Goal: Task Accomplishment & Management: Manage account settings

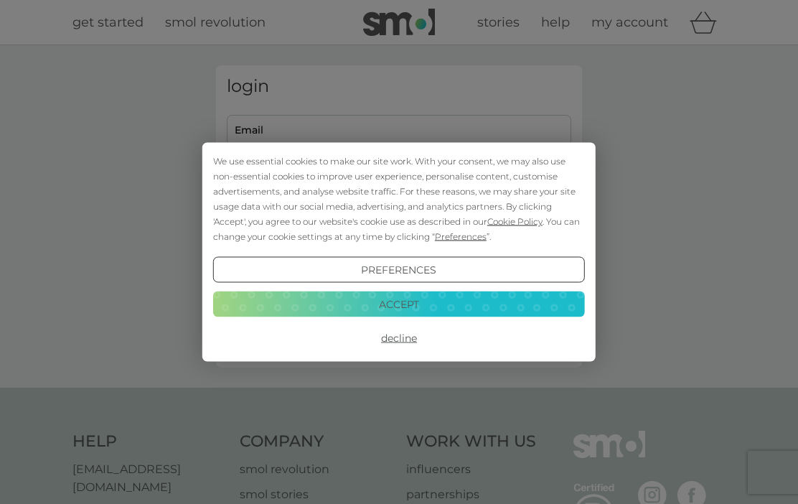
click at [375, 336] on button "Decline" at bounding box center [399, 338] width 372 height 26
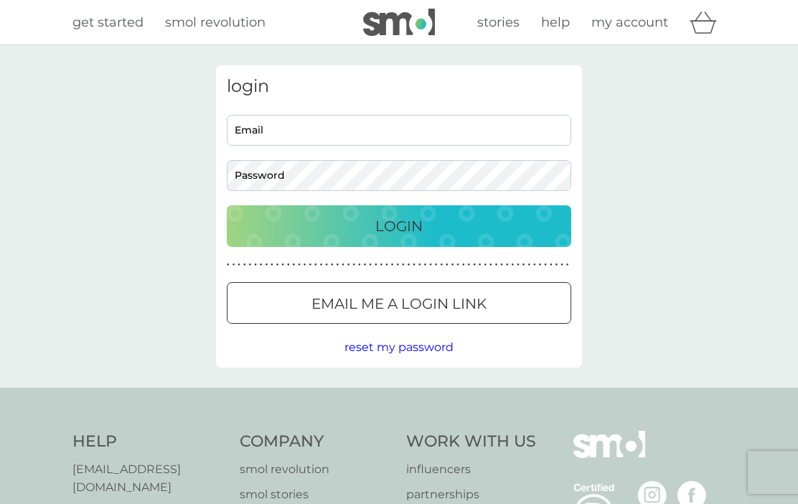
click at [283, 123] on input "Email" at bounding box center [399, 130] width 344 height 31
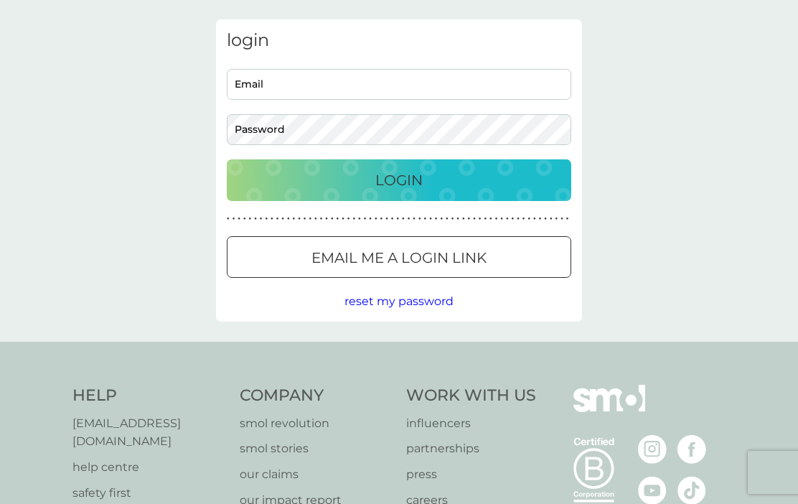
type input "[EMAIL_ADDRESS][DOMAIN_NAME]"
click at [379, 175] on p "Login" at bounding box center [398, 180] width 47 height 23
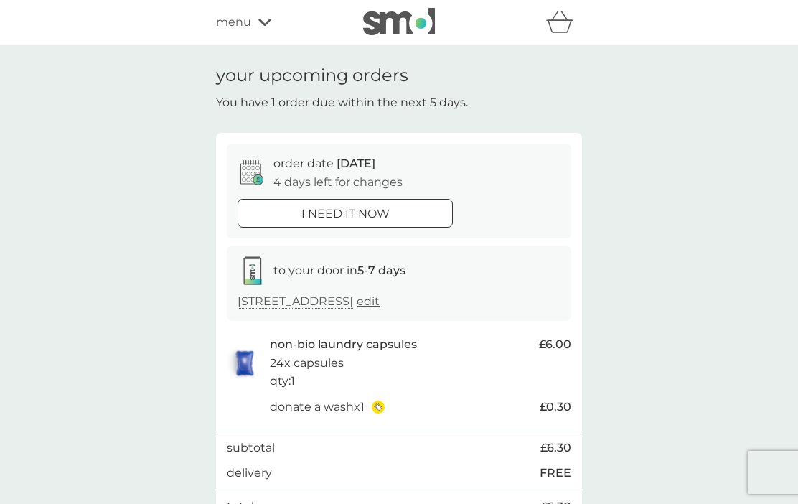
click at [227, 20] on span "menu" at bounding box center [233, 22] width 35 height 19
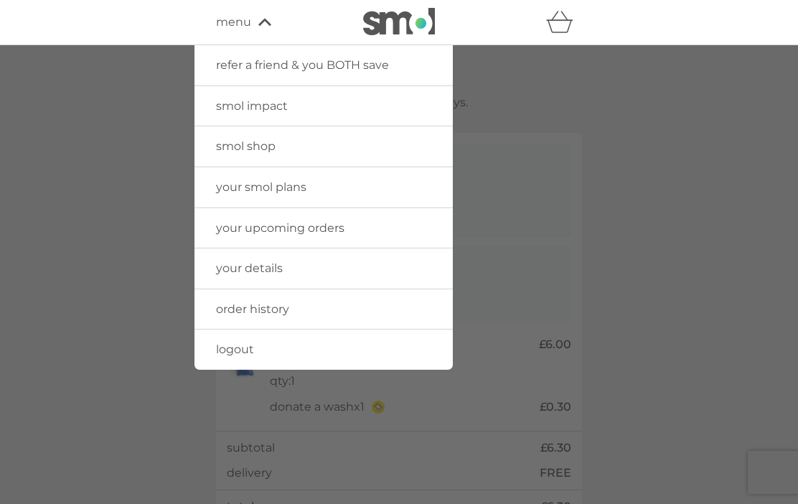
click at [232, 187] on span "your smol plans" at bounding box center [261, 187] width 90 height 14
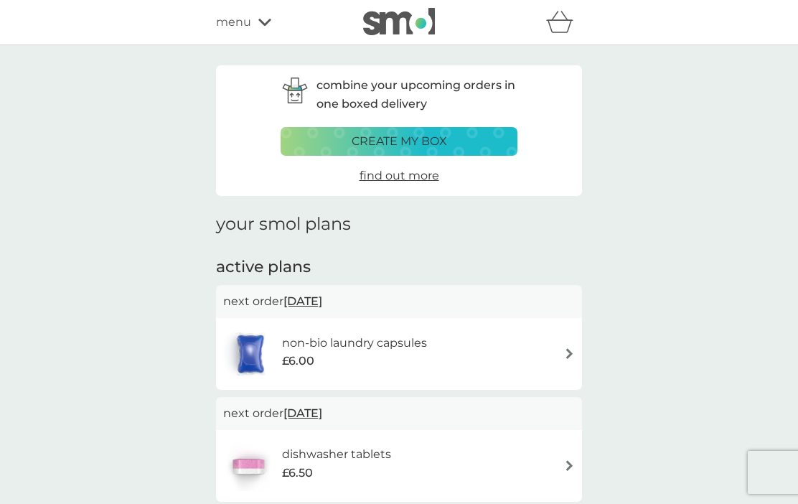
click at [230, 22] on span "menu" at bounding box center [233, 22] width 35 height 19
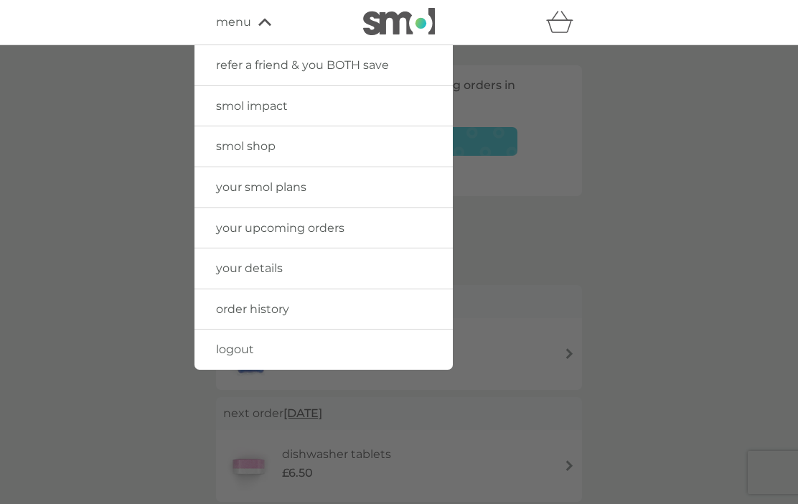
click at [235, 357] on link "logout" at bounding box center [323, 349] width 258 height 40
